Goal: Transaction & Acquisition: Purchase product/service

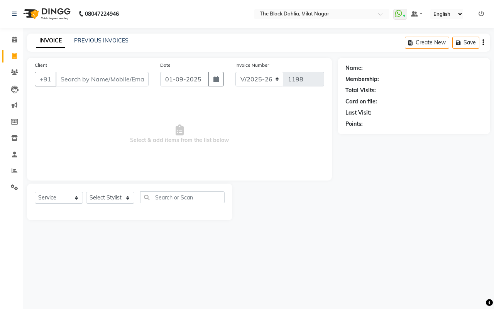
select select "4335"
select select "service"
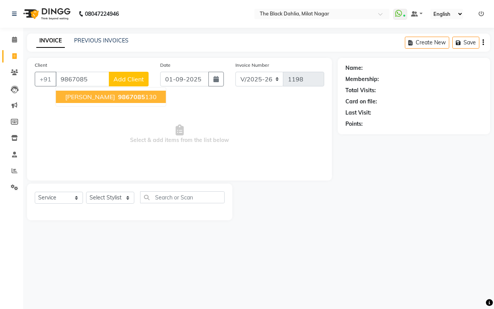
click at [83, 96] on span "[PERSON_NAME]" at bounding box center [90, 97] width 50 height 8
type input "9867085130"
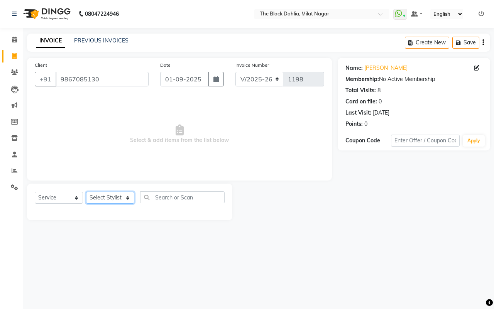
click at [98, 197] on select "Select Stylist [PERSON_NAME] [PERSON_NAME] [PERSON_NAME] Dr [PERSON_NAME],[PERS…" at bounding box center [110, 198] width 48 height 12
click at [86, 192] on select "Select Stylist [PERSON_NAME] [PERSON_NAME] [PERSON_NAME] Dr [PERSON_NAME],[PERS…" at bounding box center [110, 198] width 48 height 12
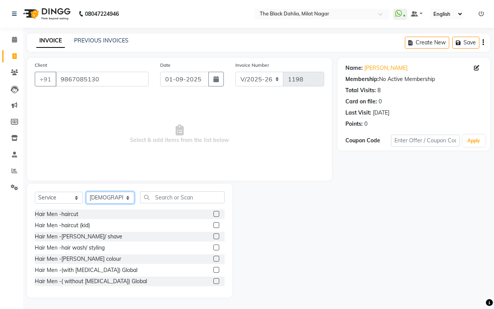
click at [101, 195] on select "Select Stylist [PERSON_NAME] [PERSON_NAME] [PERSON_NAME] Dr [PERSON_NAME],[PERS…" at bounding box center [110, 198] width 48 height 12
select select "34615"
click at [86, 192] on select "Select Stylist [PERSON_NAME] [PERSON_NAME] [PERSON_NAME] Dr [PERSON_NAME],[PERS…" at bounding box center [110, 198] width 48 height 12
click at [181, 194] on input "text" at bounding box center [182, 197] width 85 height 12
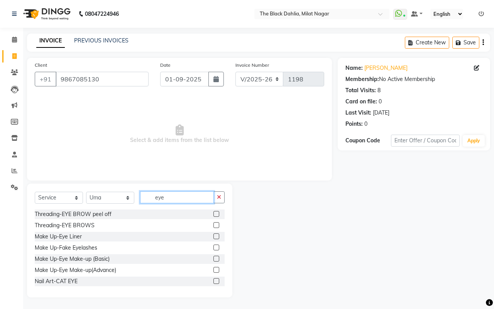
type input "eye"
click at [213, 226] on label at bounding box center [216, 225] width 6 height 6
click at [213, 226] on input "checkbox" at bounding box center [215, 225] width 5 height 5
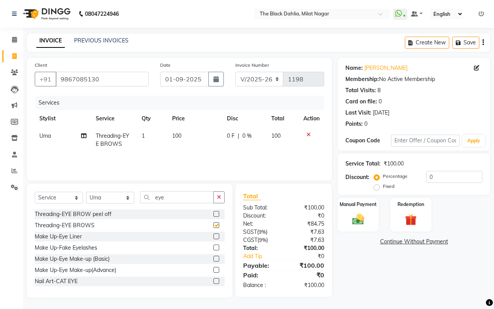
checkbox input "false"
click at [350, 215] on img at bounding box center [358, 219] width 20 height 14
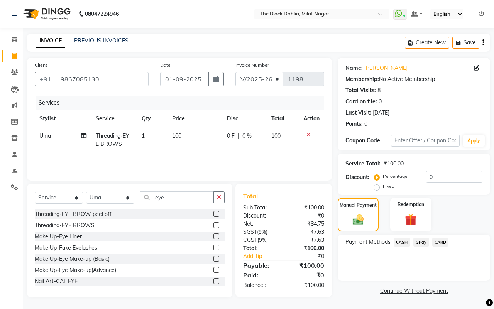
click at [421, 243] on span "GPay" at bounding box center [421, 242] width 16 height 9
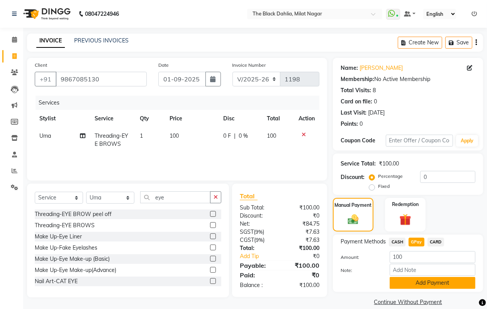
scroll to position [10, 0]
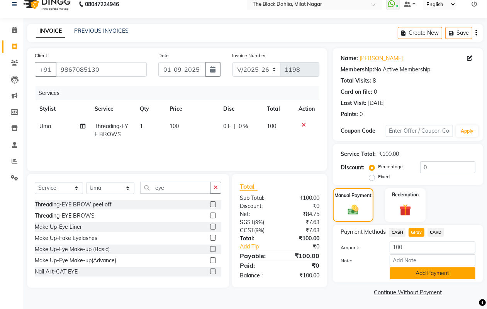
click at [436, 270] on button "Add Payment" at bounding box center [432, 273] width 86 height 12
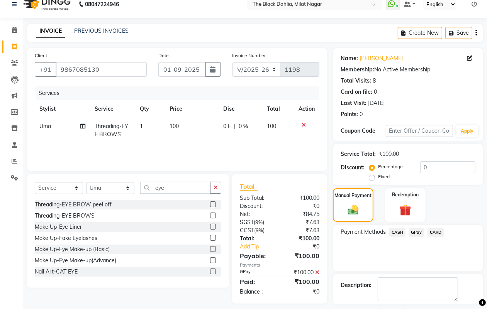
scroll to position [43, 0]
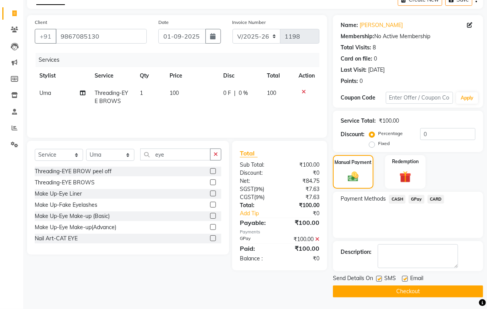
click at [432, 291] on button "Checkout" at bounding box center [408, 292] width 150 height 12
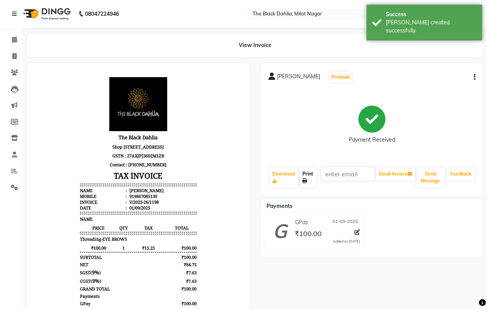
click at [303, 179] on icon at bounding box center [305, 181] width 5 height 5
